Goal: Information Seeking & Learning: Check status

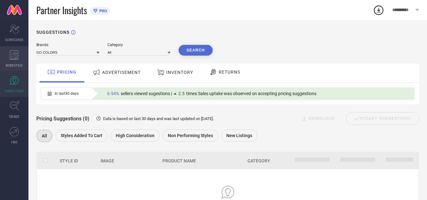
click at [17, 57] on icon at bounding box center [14, 54] width 9 height 9
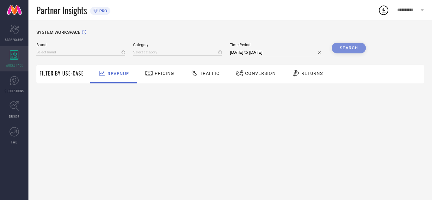
type input "GO COLORS"
type input "All"
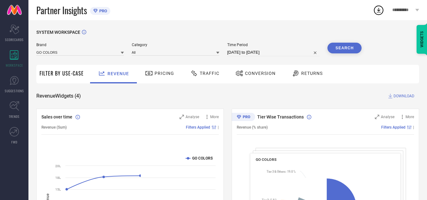
click at [196, 77] on div "Traffic" at bounding box center [205, 73] width 32 height 11
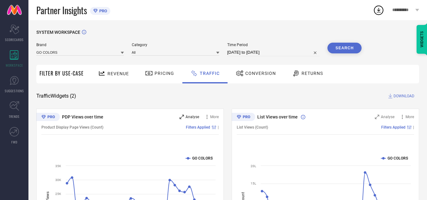
click at [194, 118] on span "Analyse" at bounding box center [193, 117] width 14 height 4
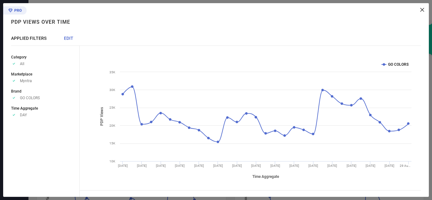
click at [69, 40] on span "EDIT" at bounding box center [68, 38] width 9 height 5
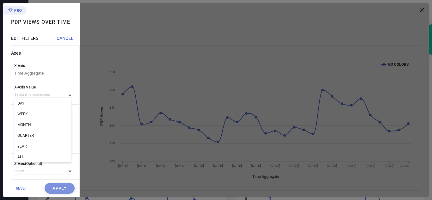
click at [44, 94] on input at bounding box center [42, 94] width 57 height 7
click at [39, 93] on input at bounding box center [42, 94] width 57 height 7
click at [31, 112] on div "WEEK" at bounding box center [42, 114] width 57 height 11
click at [55, 186] on button "Apply" at bounding box center [60, 188] width 30 height 11
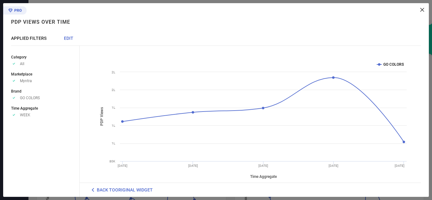
click at [68, 41] on span "EDIT" at bounding box center [68, 38] width 9 height 5
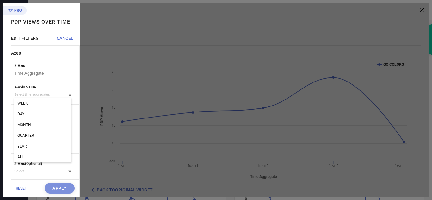
click at [41, 97] on input at bounding box center [42, 94] width 57 height 7
click at [34, 123] on div "MONTH" at bounding box center [42, 124] width 57 height 11
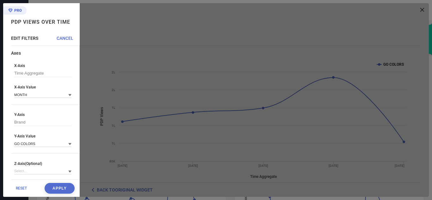
click at [51, 188] on button "Apply" at bounding box center [60, 188] width 30 height 11
